Goal: Information Seeking & Learning: Compare options

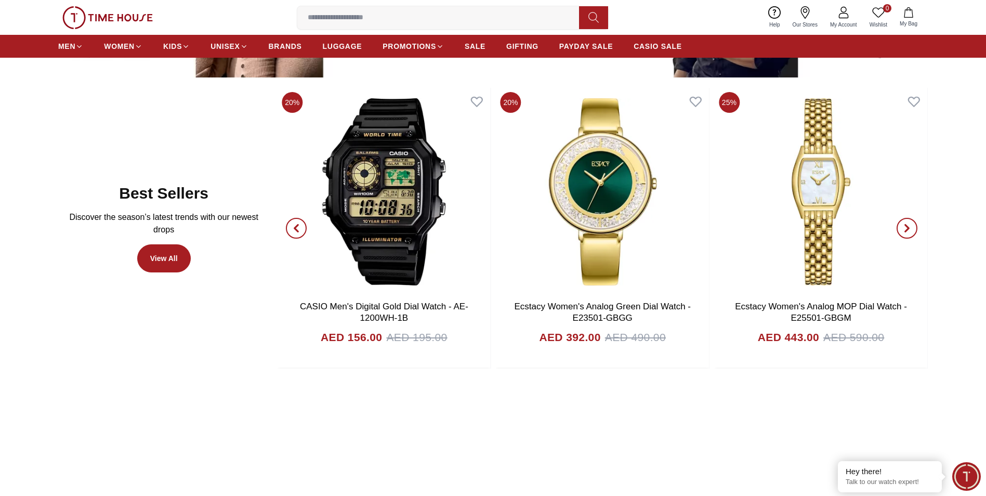
scroll to position [676, 0]
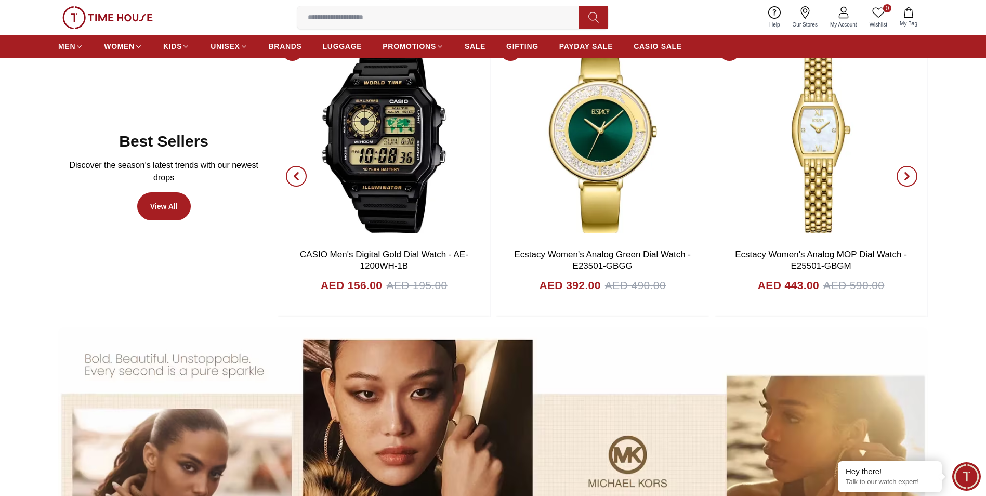
click at [910, 173] on icon "button" at bounding box center [907, 176] width 8 height 8
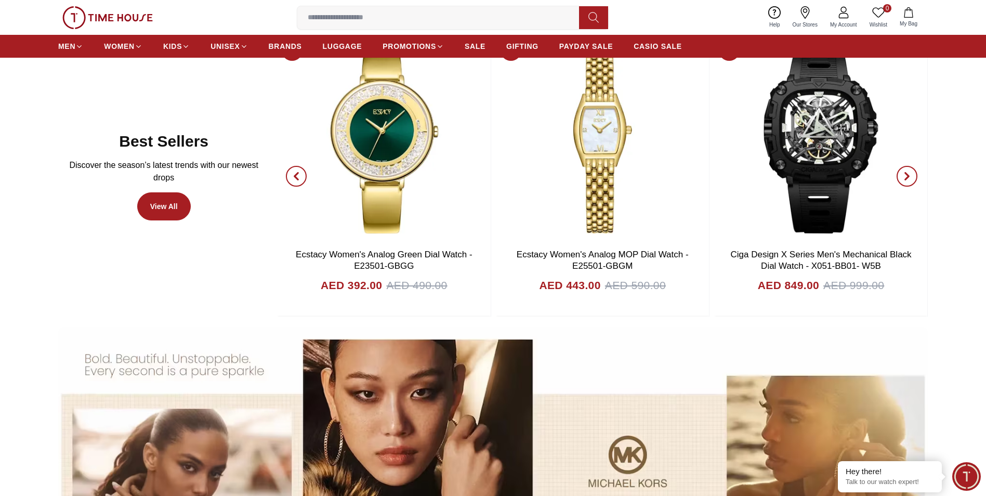
click at [910, 173] on icon "button" at bounding box center [907, 176] width 8 height 8
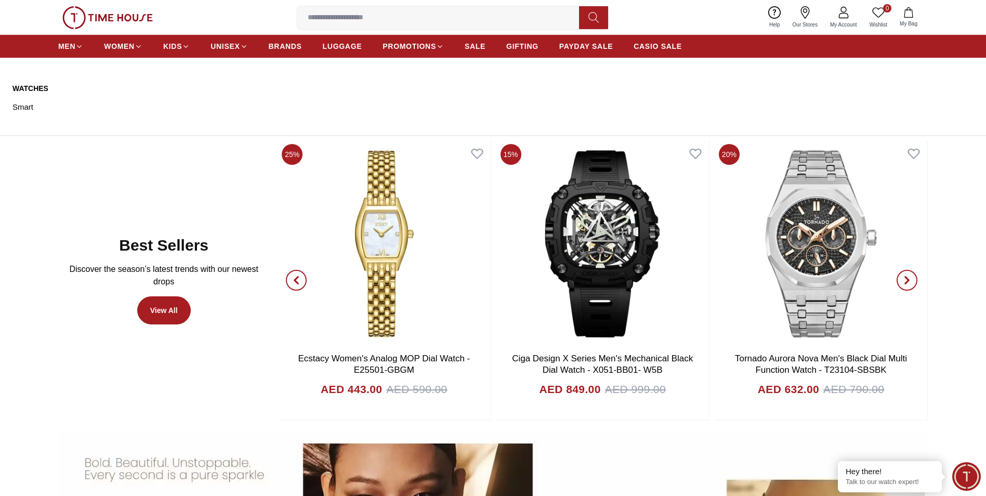
scroll to position [520, 0]
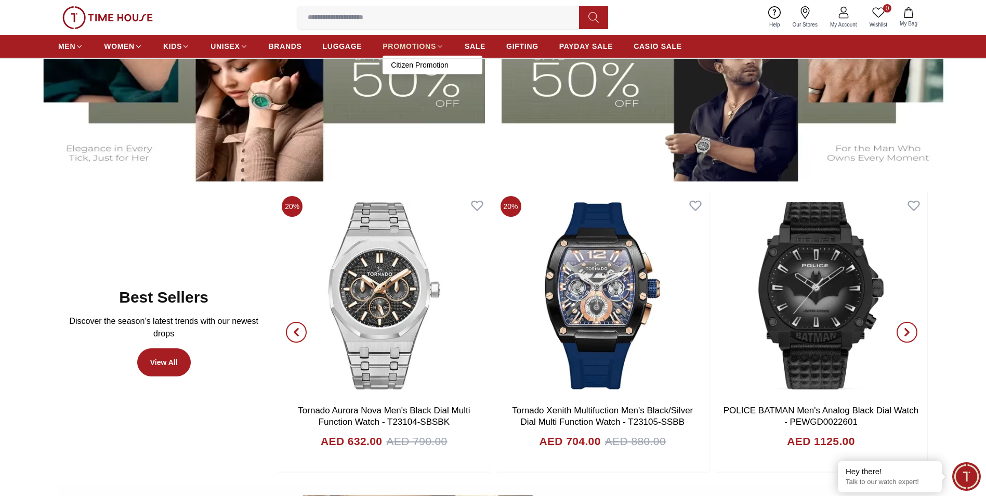
click at [399, 44] on span "PROMOTIONS" at bounding box center [409, 46] width 54 height 10
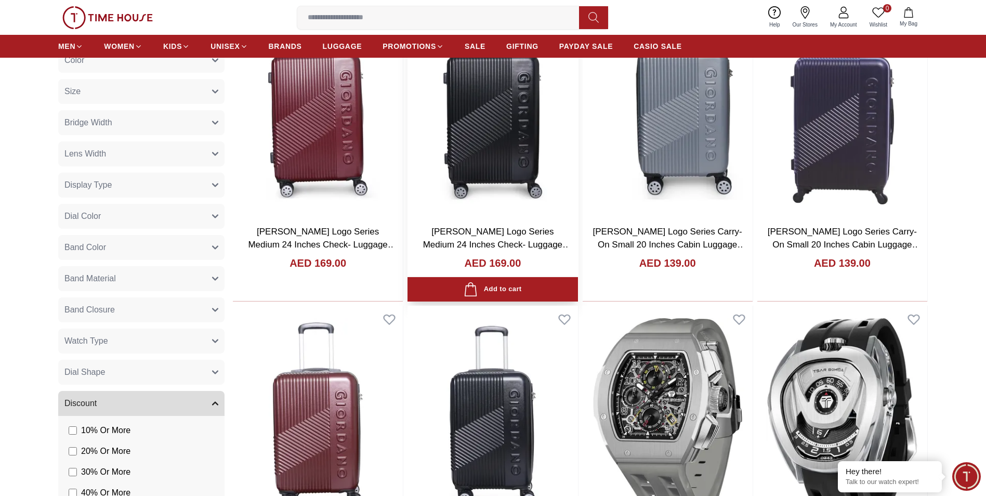
scroll to position [1143, 0]
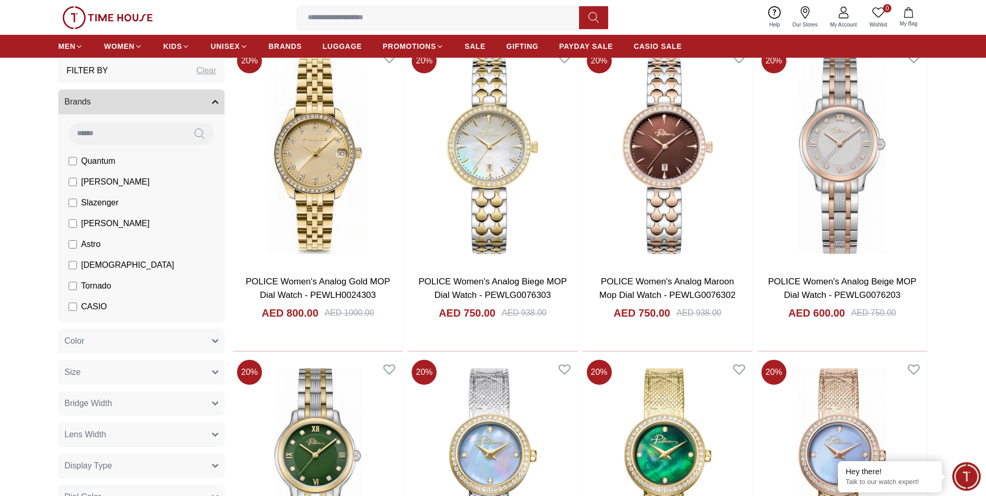
scroll to position [2027, 0]
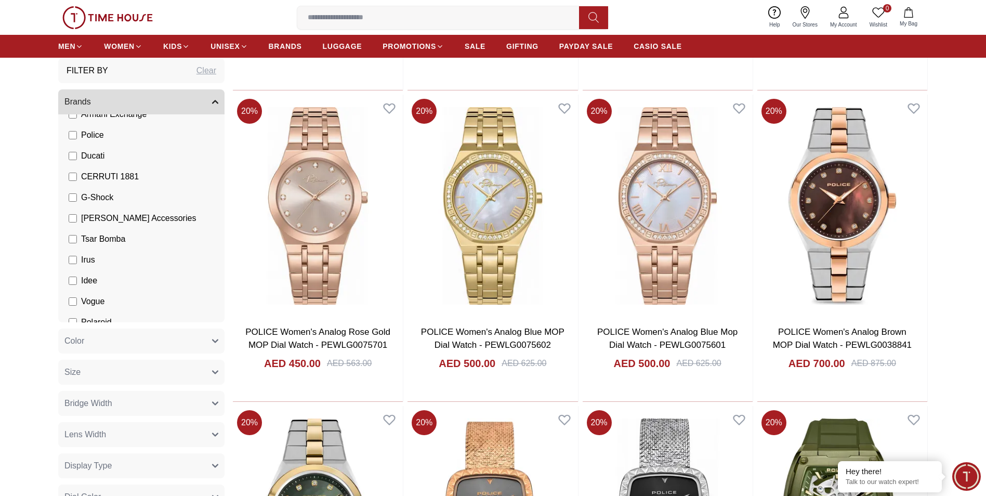
scroll to position [244, 0]
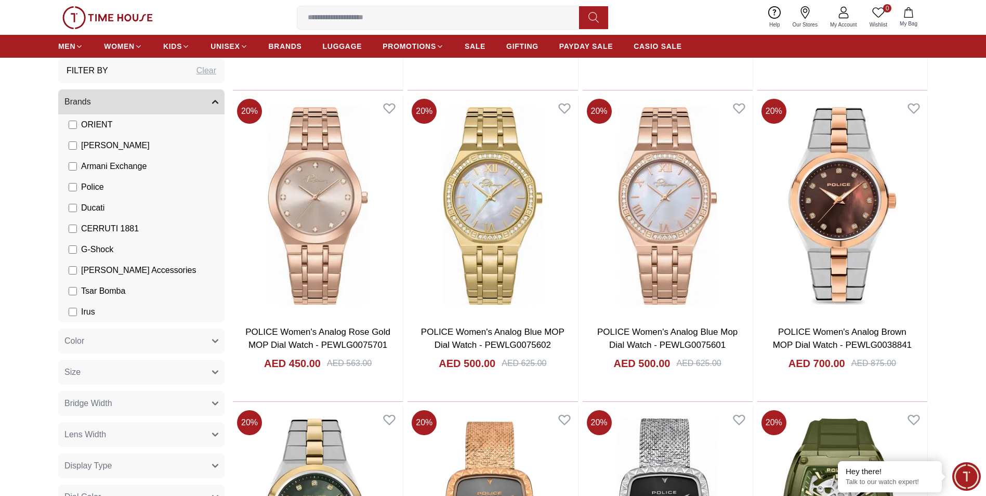
scroll to position [877, 0]
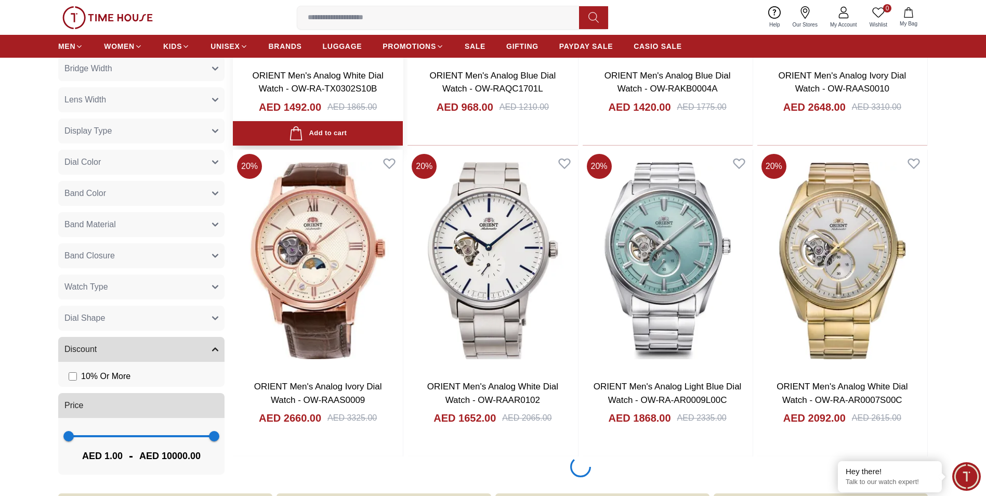
scroll to position [1299, 0]
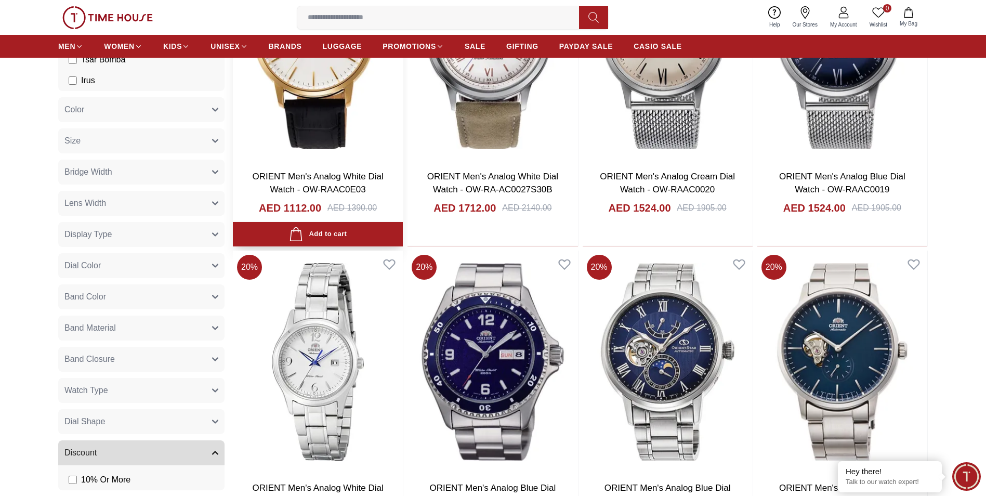
scroll to position [2754, 0]
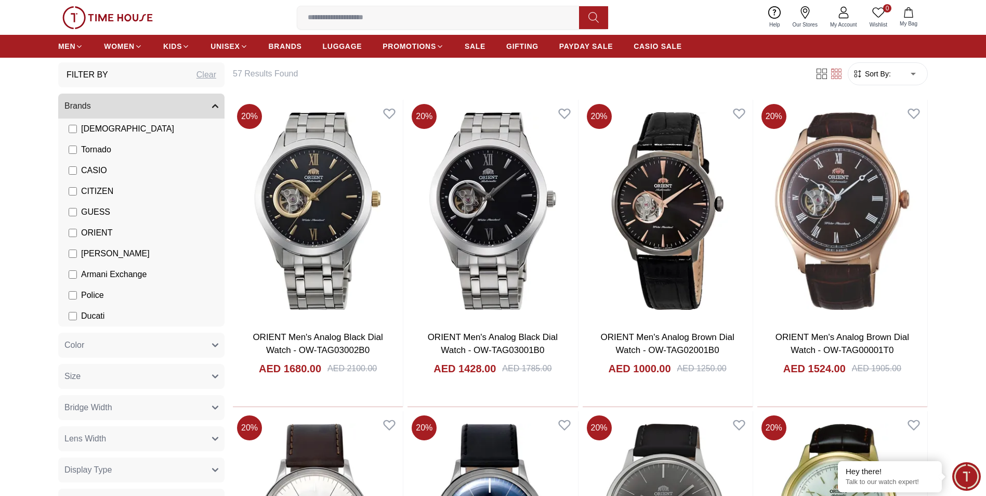
scroll to position [88, 0]
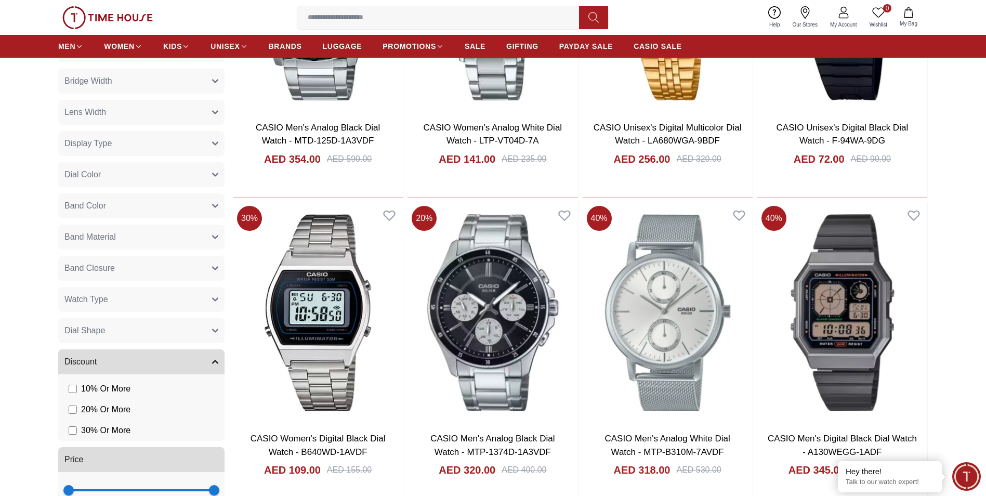
scroll to position [1247, 0]
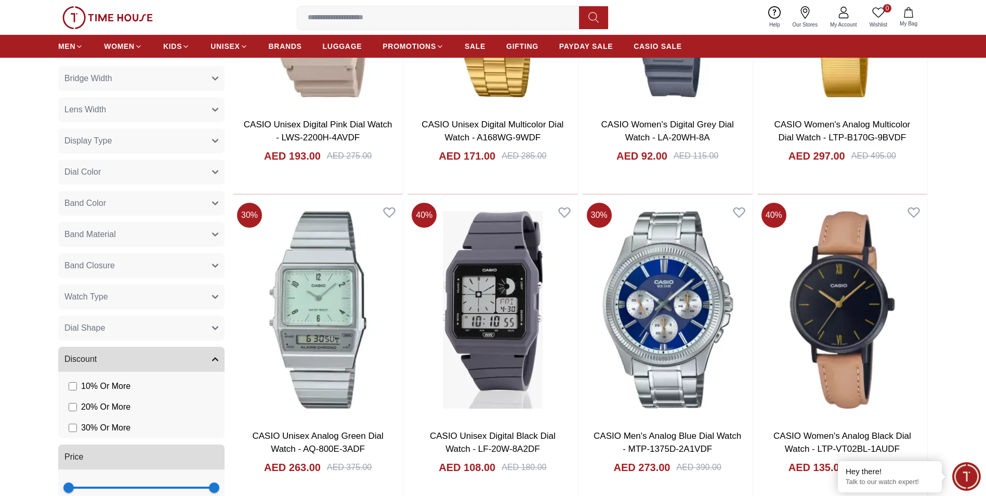
scroll to position [2806, 0]
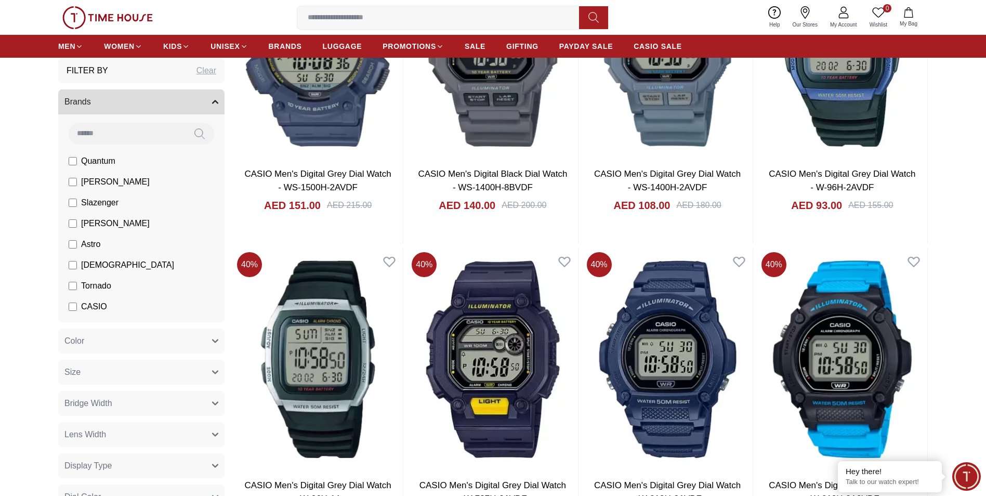
scroll to position [4105, 0]
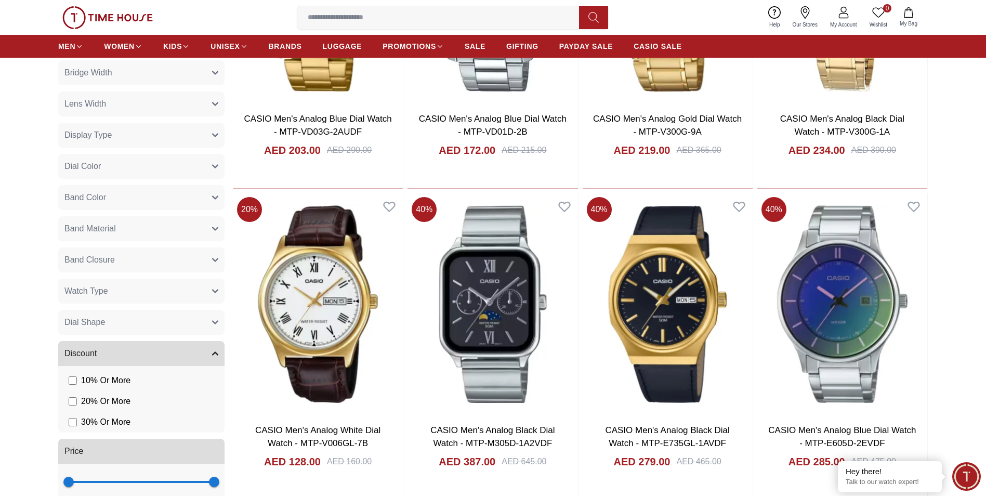
scroll to position [5924, 0]
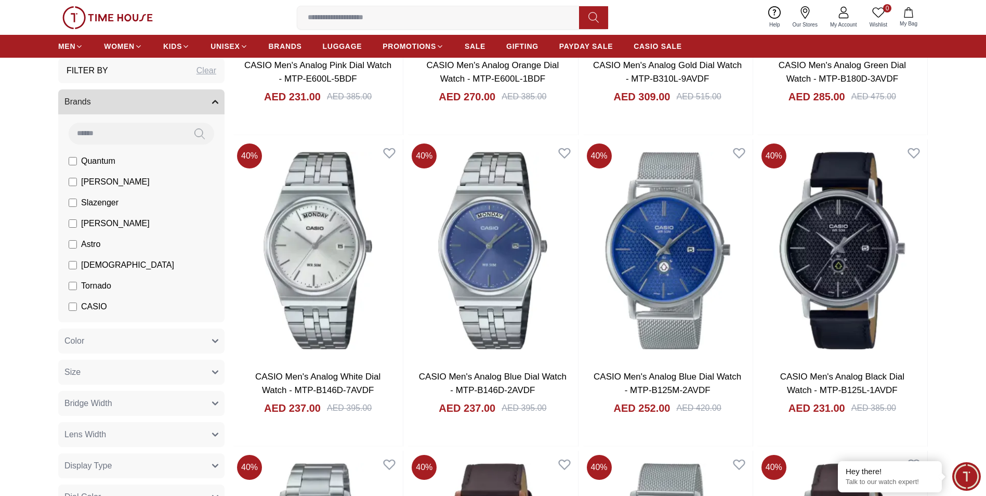
scroll to position [6600, 0]
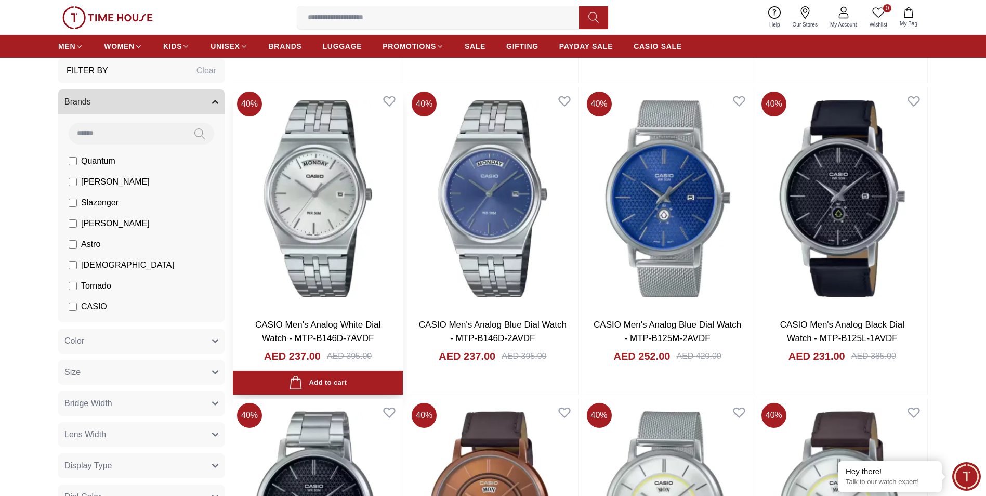
click at [315, 212] on img at bounding box center [318, 198] width 170 height 222
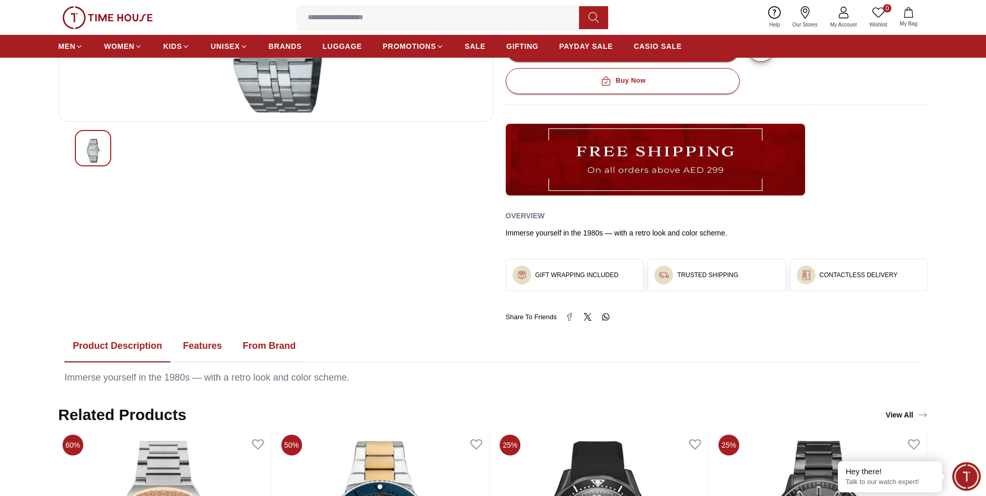
scroll to position [312, 0]
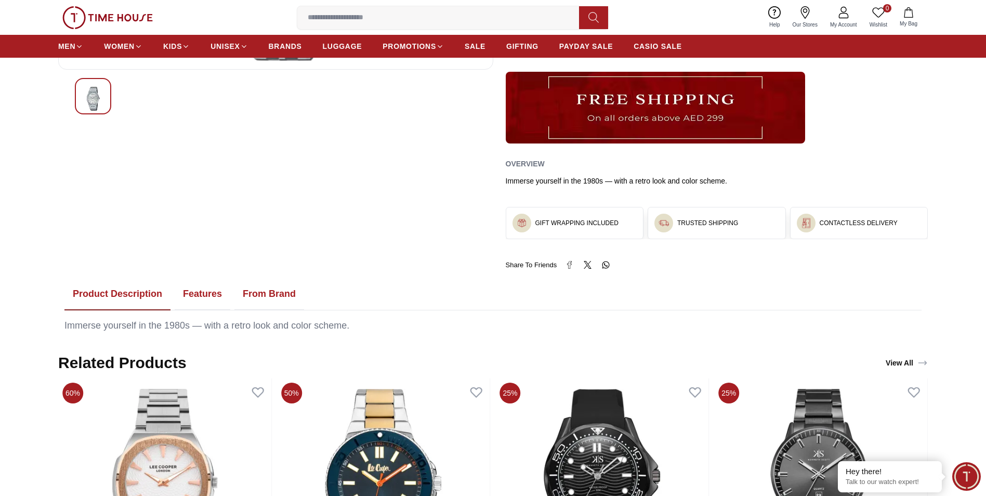
click at [127, 296] on button "Product Description" at bounding box center [117, 294] width 106 height 32
click at [195, 292] on button "Features" at bounding box center [203, 294] width 56 height 32
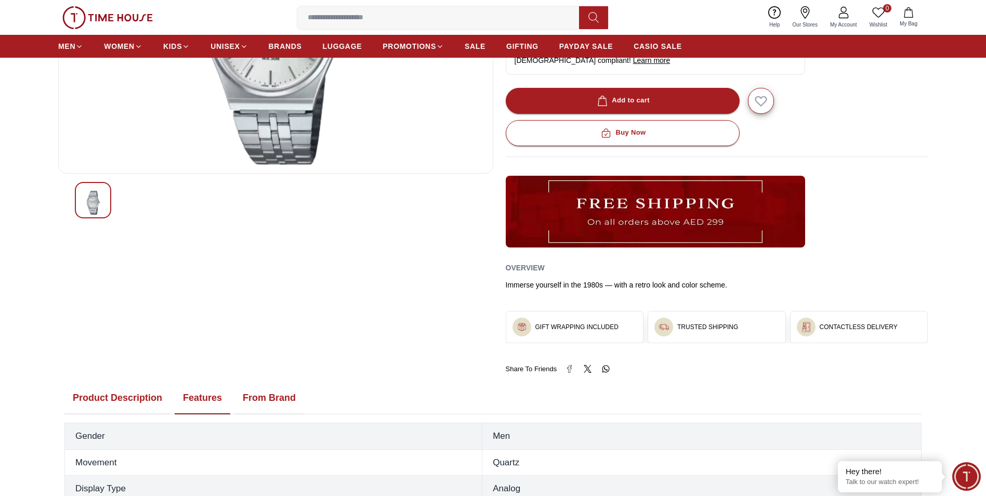
scroll to position [0, 0]
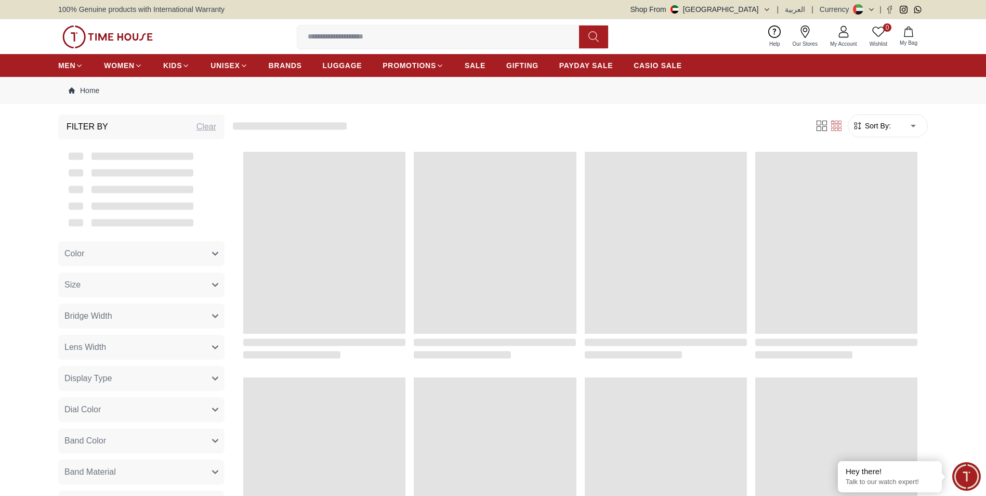
scroll to position [958, 0]
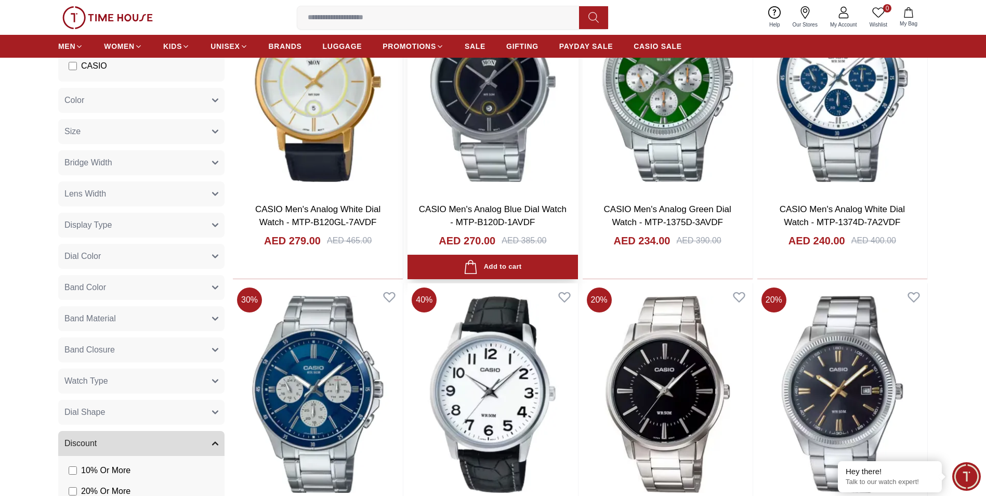
scroll to position [1166, 0]
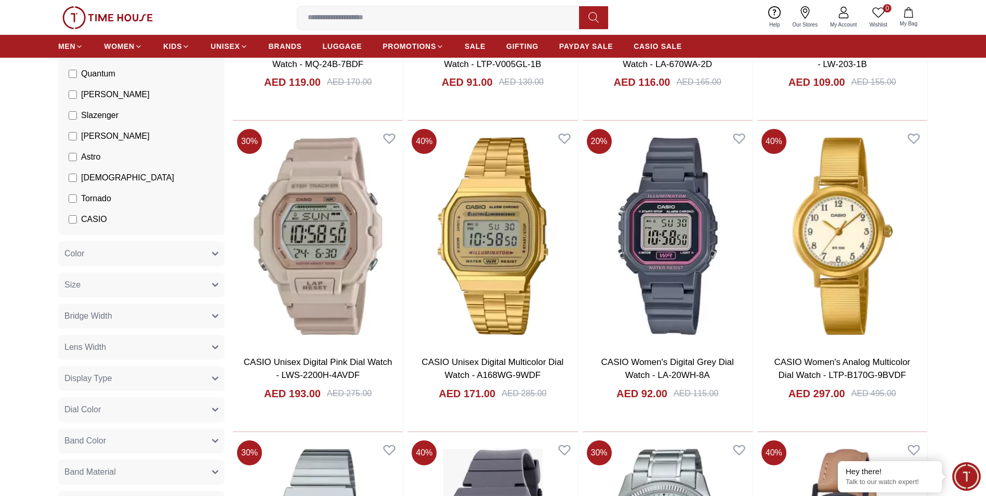
scroll to position [2569, 0]
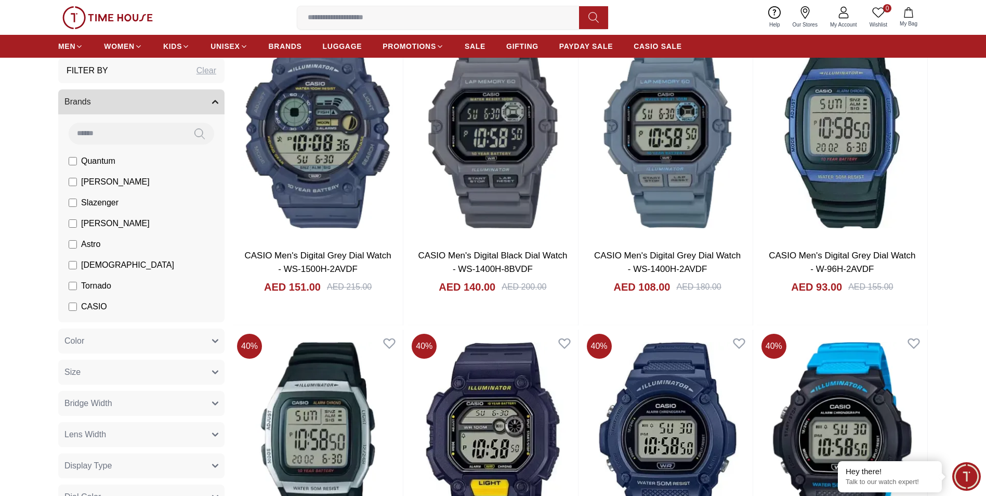
scroll to position [3920, 0]
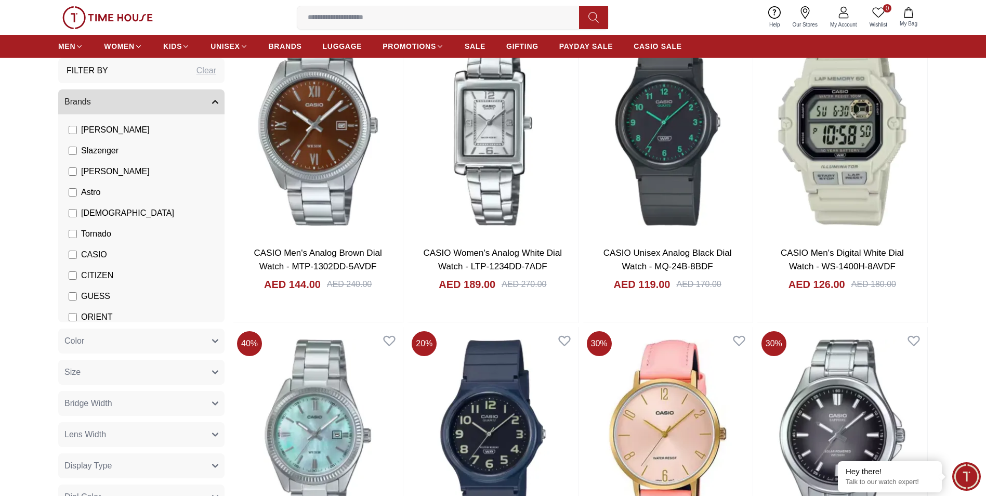
scroll to position [1713, 0]
